Goal: Information Seeking & Learning: Learn about a topic

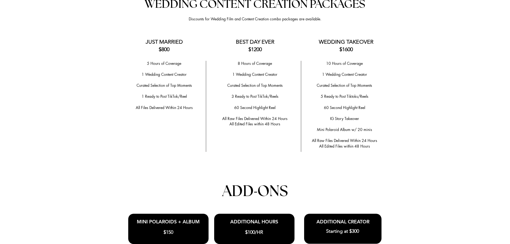
scroll to position [1071, 0]
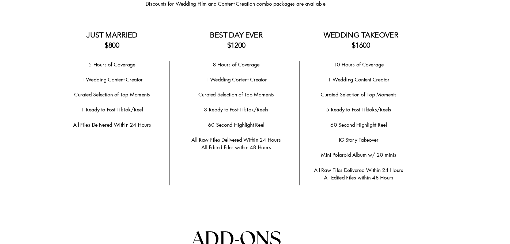
click at [324, 94] on span "5 Ready to Post Tiktoks/Reels" at bounding box center [345, 95] width 48 height 5
click at [309, 97] on p "5 Ready to Post Tiktoks/Reels" at bounding box center [344, 96] width 80 height 6
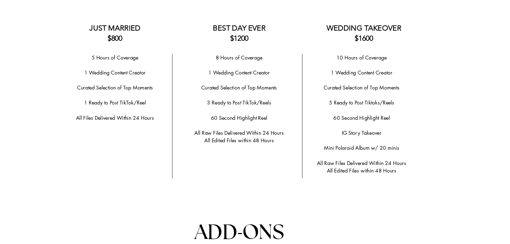
click at [341, 119] on span "IG Story Takeover" at bounding box center [344, 118] width 29 height 5
click at [318, 113] on p "​" at bounding box center [344, 113] width 80 height 6
click at [172, 96] on span "1 Ready to Post TikTok/Reel" at bounding box center [164, 95] width 45 height 5
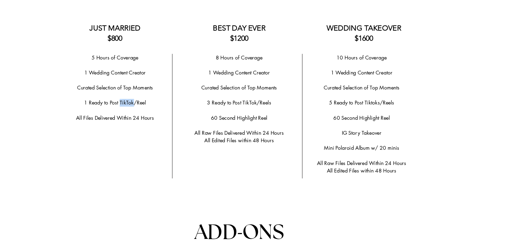
click at [172, 96] on span "1 Ready to Post TikTok/Reel" at bounding box center [164, 95] width 45 height 5
click at [172, 105] on span "All Files Delivered Within 24 Hours" at bounding box center [164, 107] width 57 height 5
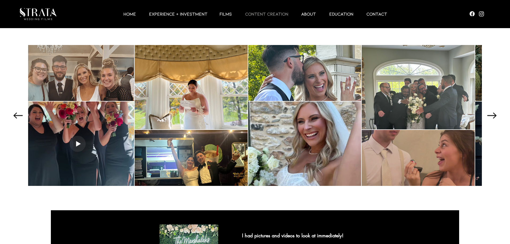
scroll to position [710, 0]
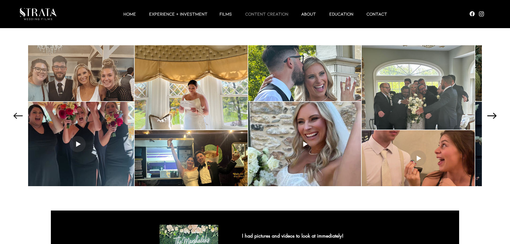
click at [492, 118] on icon "Next Item" at bounding box center [491, 116] width 9 height 6
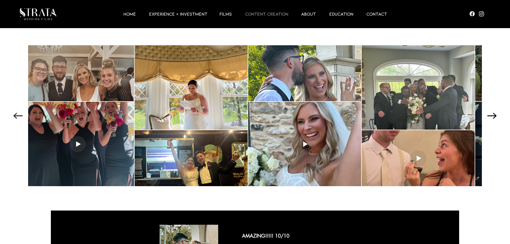
scroll to position [0, 171]
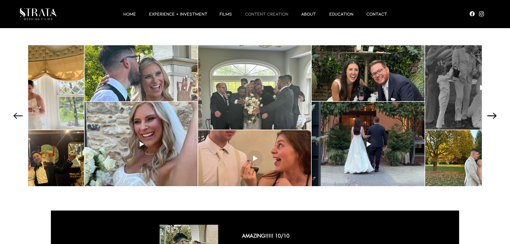
click at [492, 118] on icon "Next Item" at bounding box center [491, 116] width 9 height 6
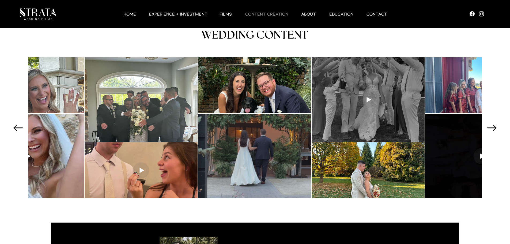
scroll to position [698, 0]
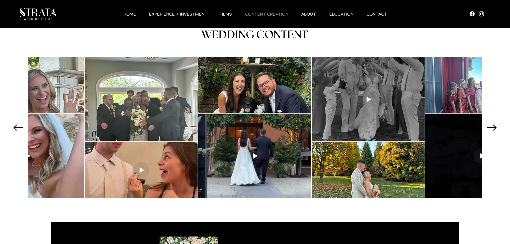
click at [495, 129] on icon "Next Item" at bounding box center [491, 127] width 9 height 6
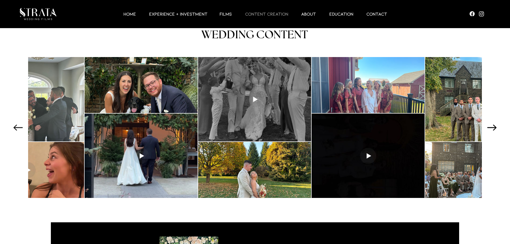
click at [495, 129] on icon "Next Item" at bounding box center [491, 127] width 9 height 6
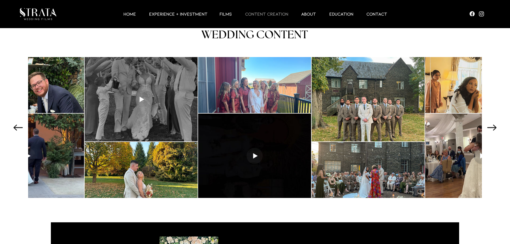
scroll to position [0, 511]
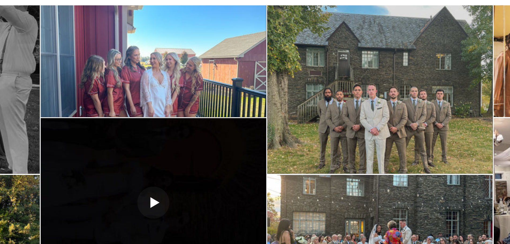
click at [367, 112] on div at bounding box center [368, 99] width 113 height 84
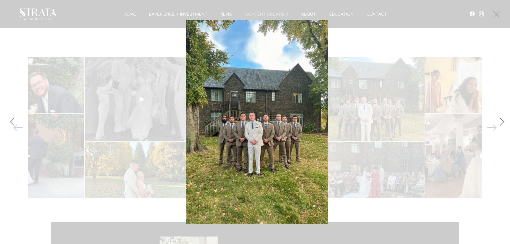
click at [348, 145] on div "Gallery item, detailed view" at bounding box center [257, 122] width 466 height 204
click at [498, 15] on button "Exit expand mode" at bounding box center [497, 14] width 10 height 12
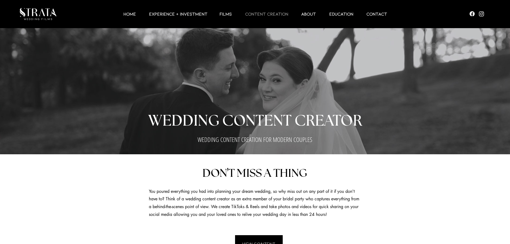
scroll to position [698, 0]
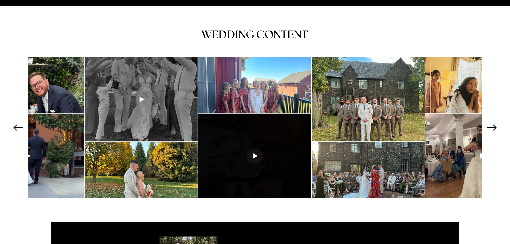
click at [489, 127] on icon "Next Item" at bounding box center [491, 127] width 9 height 6
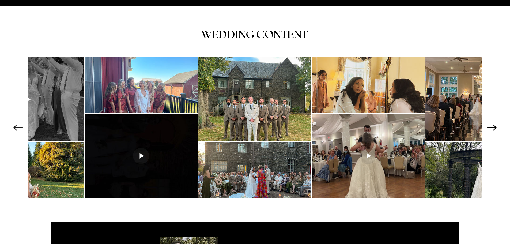
click at [489, 127] on icon "Next Item" at bounding box center [491, 127] width 9 height 6
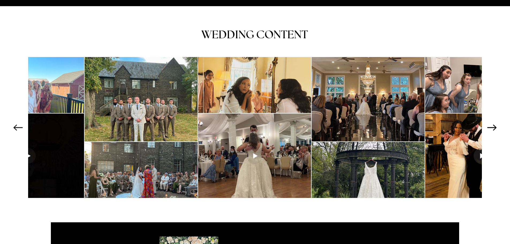
click at [489, 127] on icon "Next Item" at bounding box center [491, 127] width 9 height 6
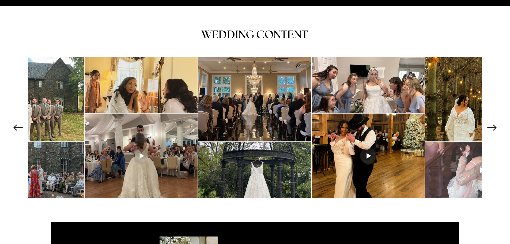
click at [490, 131] on div at bounding box center [255, 127] width 494 height 141
click at [493, 128] on icon "Next Item" at bounding box center [491, 127] width 9 height 6
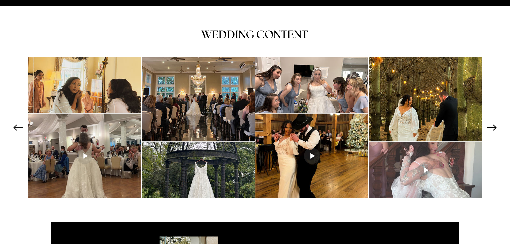
scroll to position [0, 908]
click at [493, 128] on div at bounding box center [255, 127] width 494 height 141
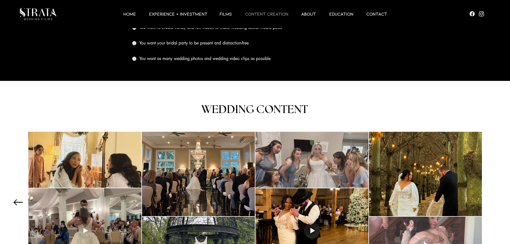
scroll to position [620, 0]
